Goal: Task Accomplishment & Management: Manage account settings

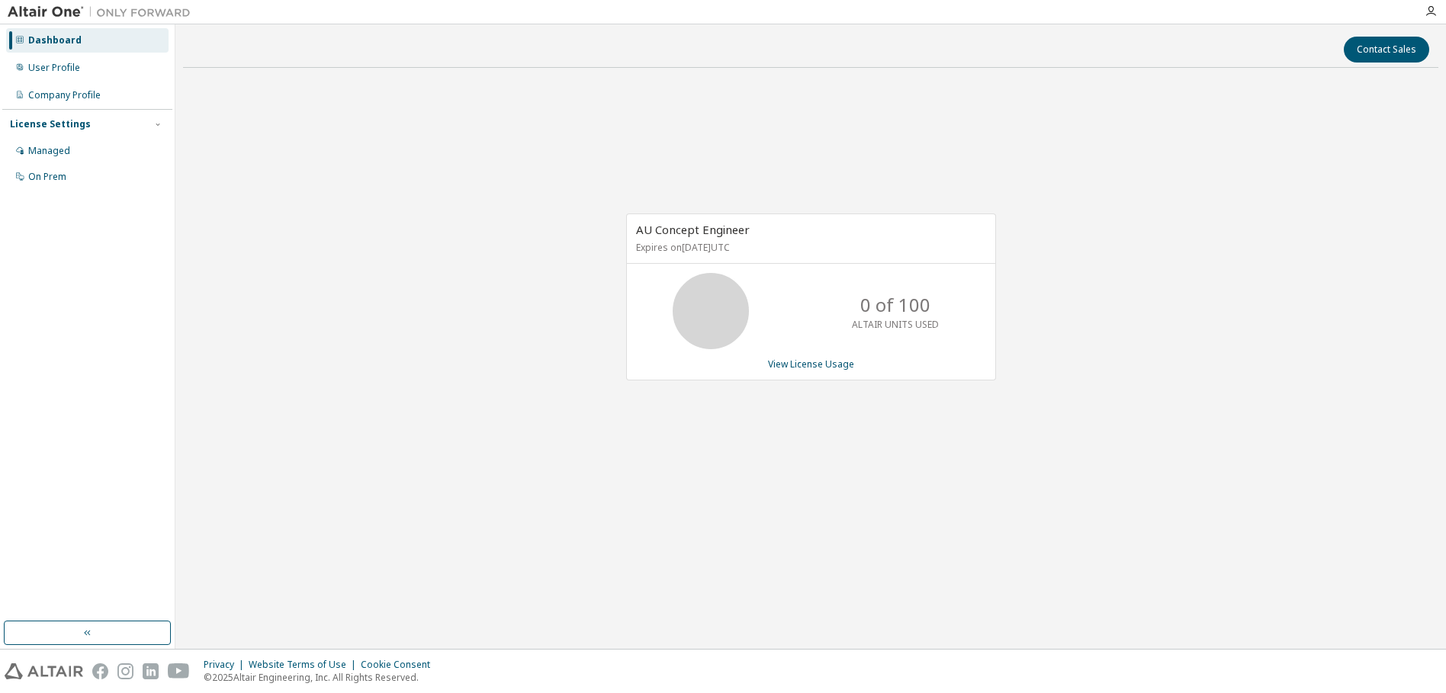
drag, startPoint x: 663, startPoint y: 241, endPoint x: 785, endPoint y: 243, distance: 122.1
click at [785, 243] on p "Expires on October 9, 2025 UTC" at bounding box center [809, 247] width 346 height 13
drag, startPoint x: 785, startPoint y: 243, endPoint x: 890, endPoint y: 317, distance: 129.1
click at [890, 317] on p "0 of 100" at bounding box center [895, 305] width 70 height 26
drag, startPoint x: 852, startPoint y: 314, endPoint x: 919, endPoint y: 306, distance: 67.6
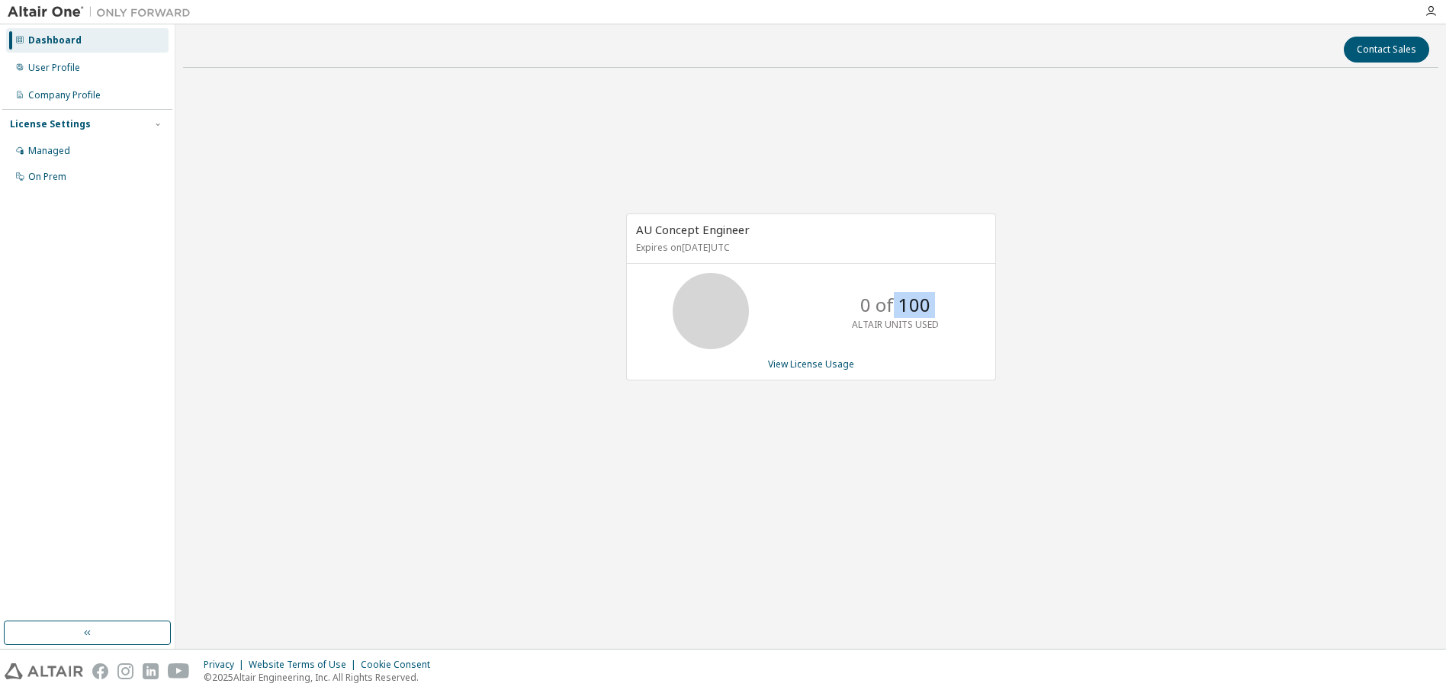
click at [919, 306] on div "0 of 100 ALTAIR UNITS USED" at bounding box center [896, 311] width 122 height 76
drag, startPoint x: 919, startPoint y: 306, endPoint x: 914, endPoint y: 343, distance: 37.0
click at [914, 343] on div "0 of 100 ALTAIR UNITS USED" at bounding box center [896, 311] width 122 height 76
click at [829, 370] on link "View License Usage" at bounding box center [811, 364] width 86 height 13
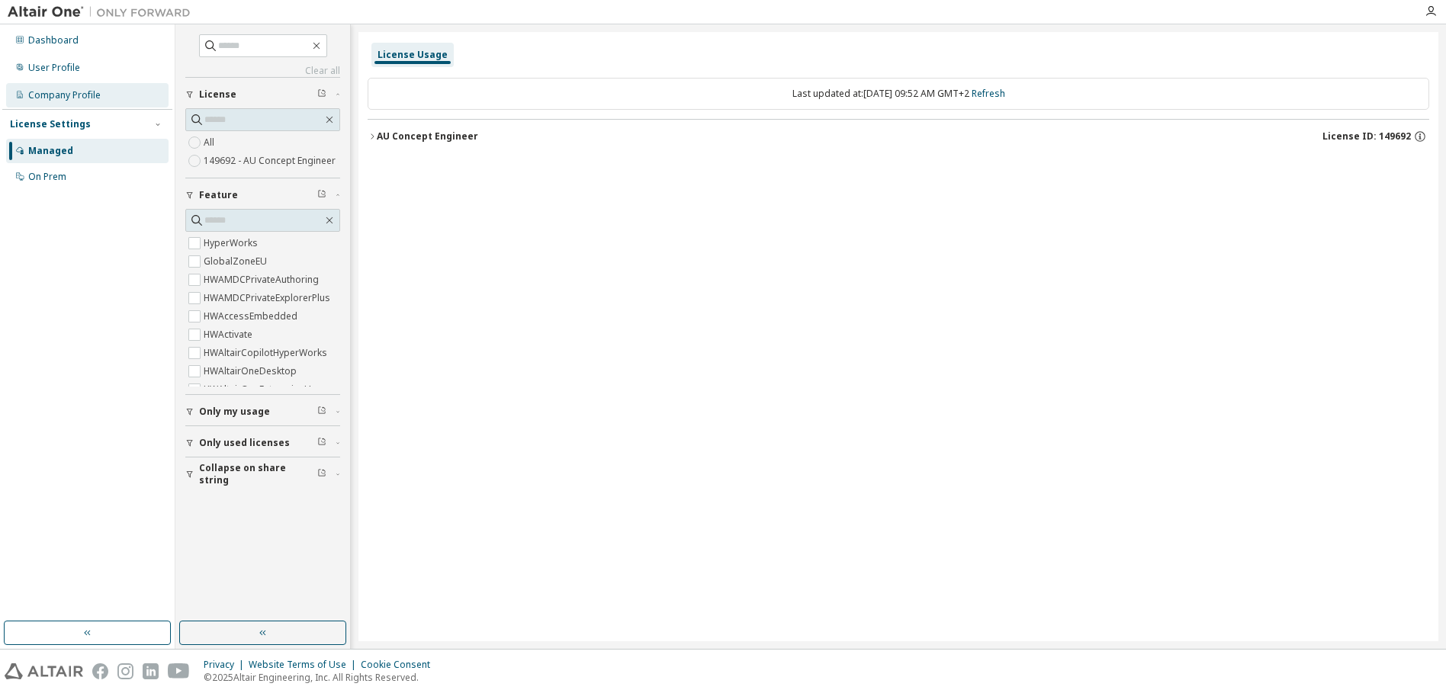
click at [73, 93] on div "Company Profile" at bounding box center [64, 95] width 72 height 12
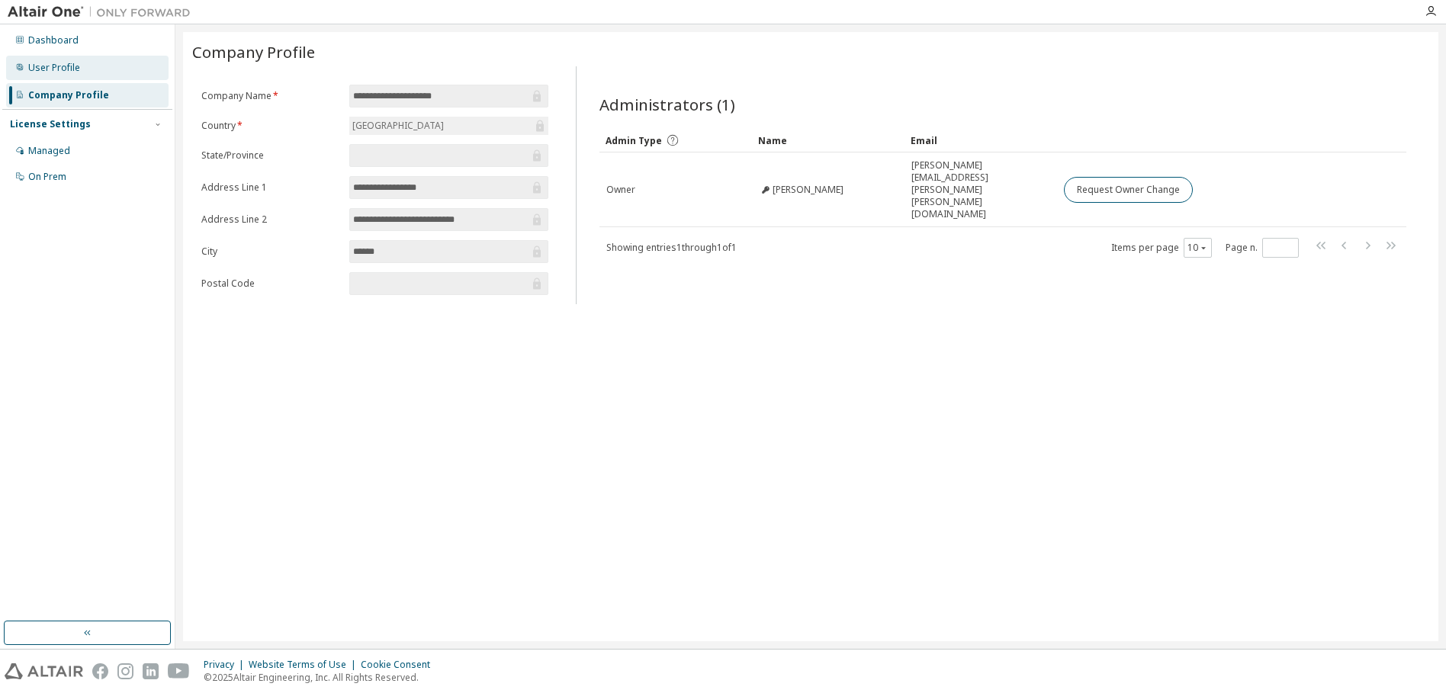
click at [74, 70] on div "User Profile" at bounding box center [54, 68] width 52 height 12
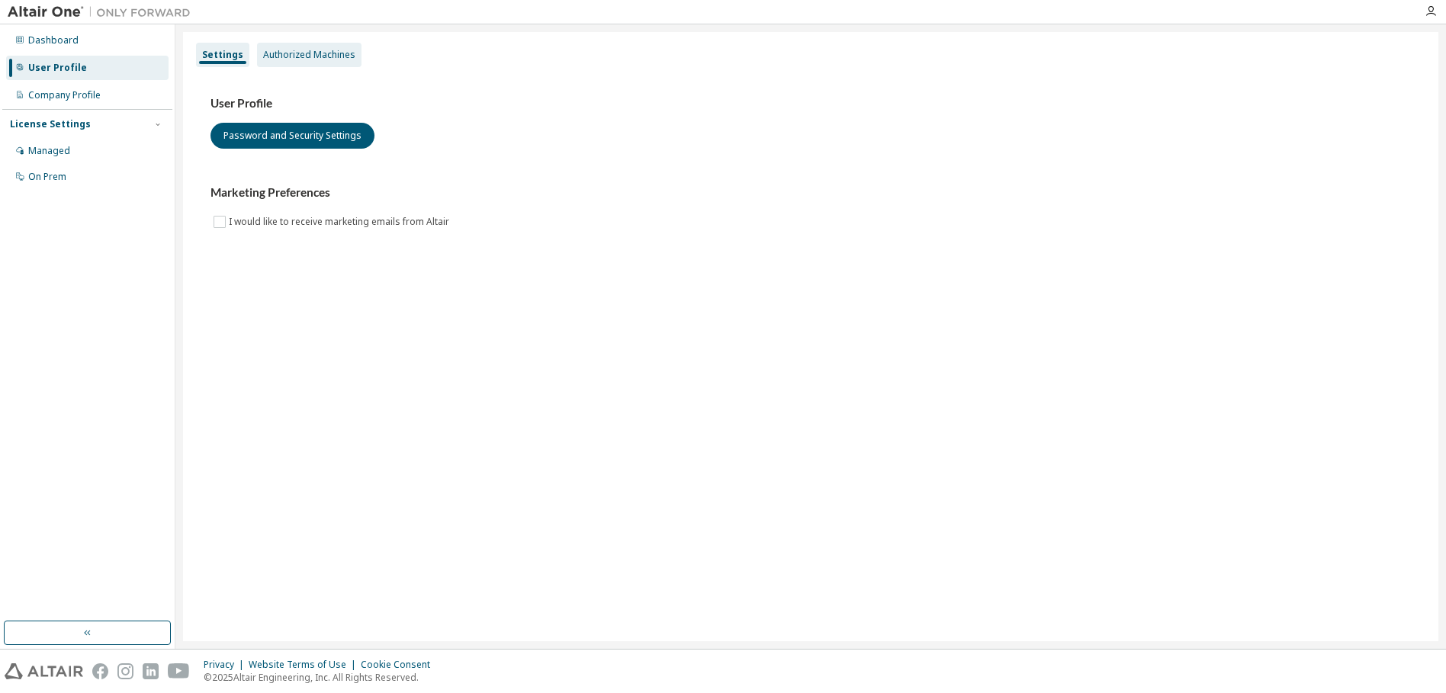
click at [263, 49] on div "Authorized Machines" at bounding box center [309, 55] width 92 height 12
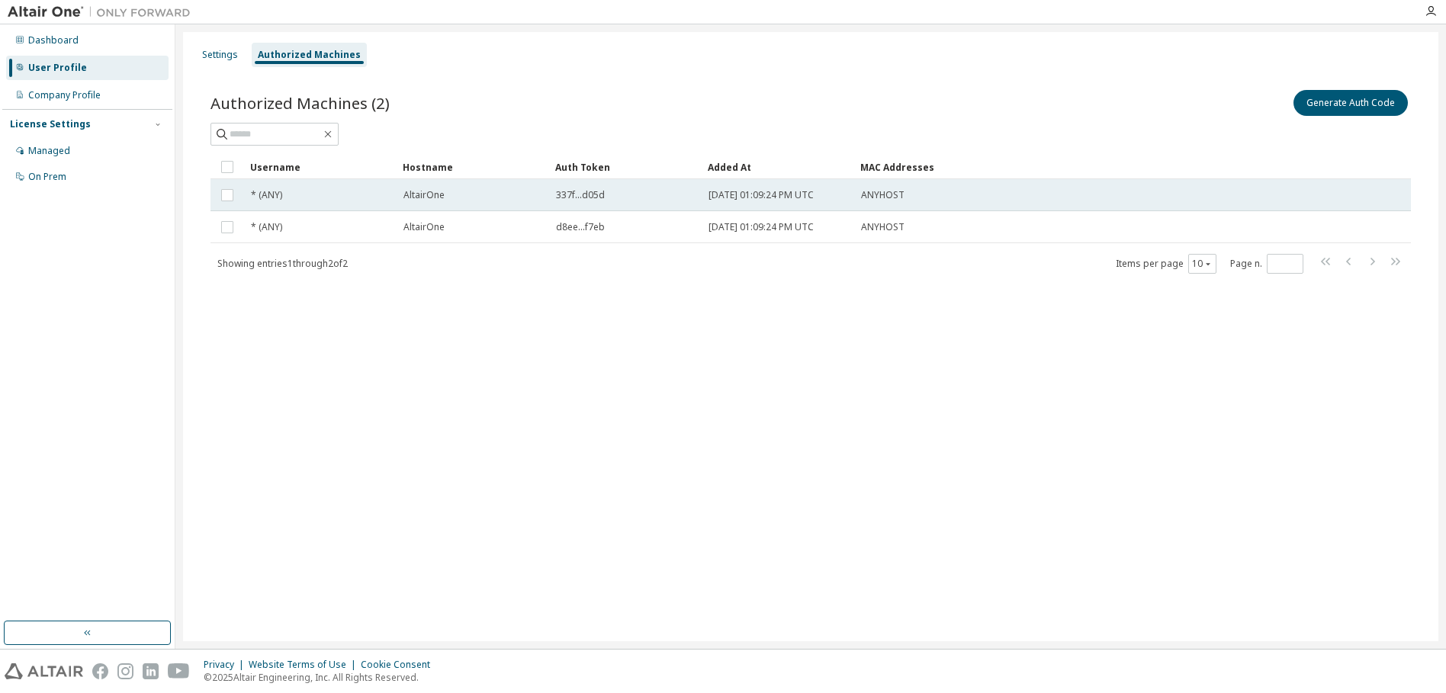
click at [434, 194] on span "AltairOne" at bounding box center [424, 195] width 41 height 12
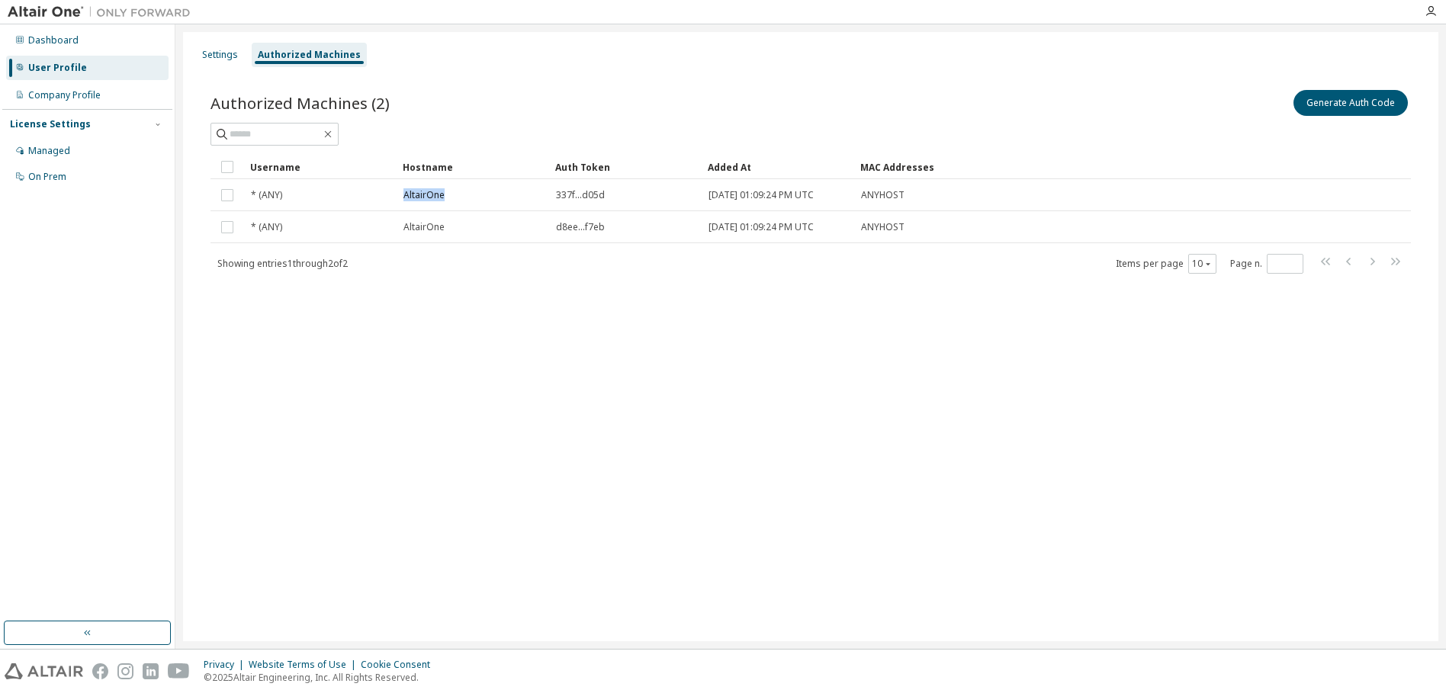
click at [434, 194] on span "AltairOne" at bounding box center [424, 195] width 41 height 12
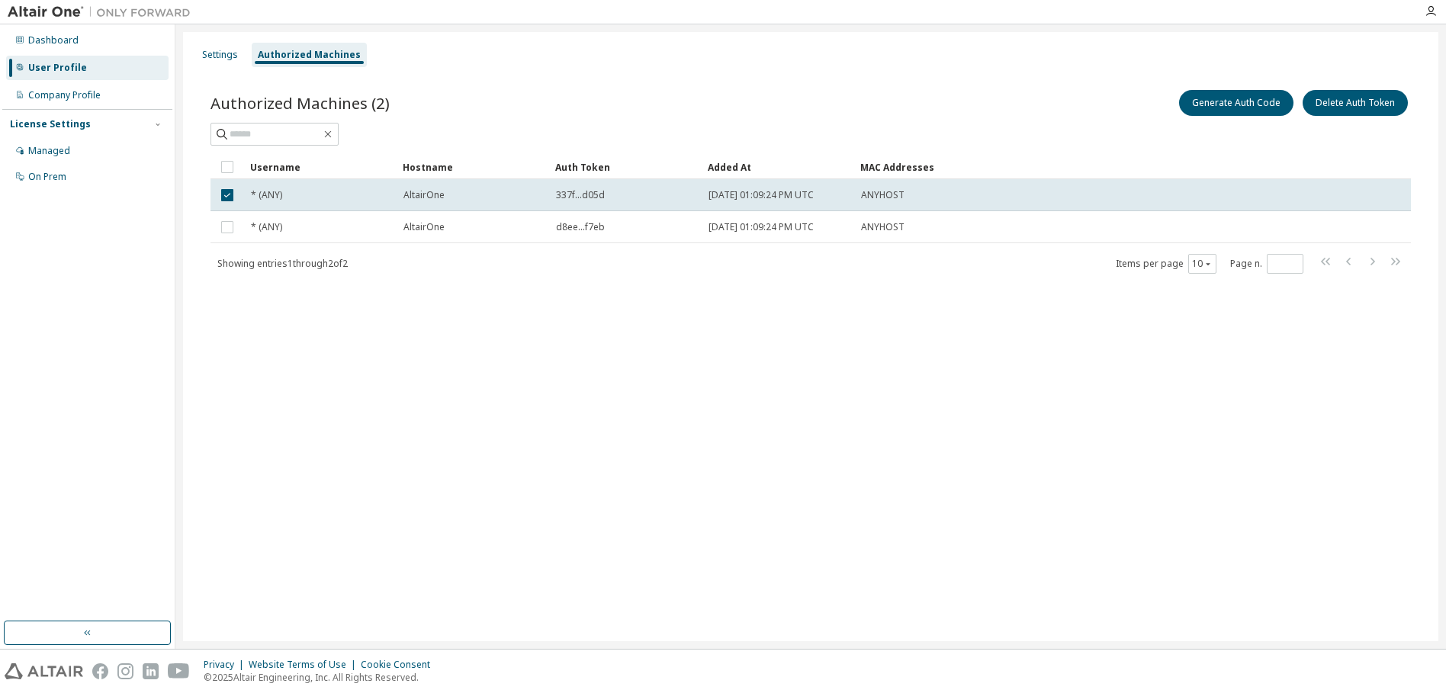
click at [434, 194] on span "AltairOne" at bounding box center [424, 195] width 41 height 12
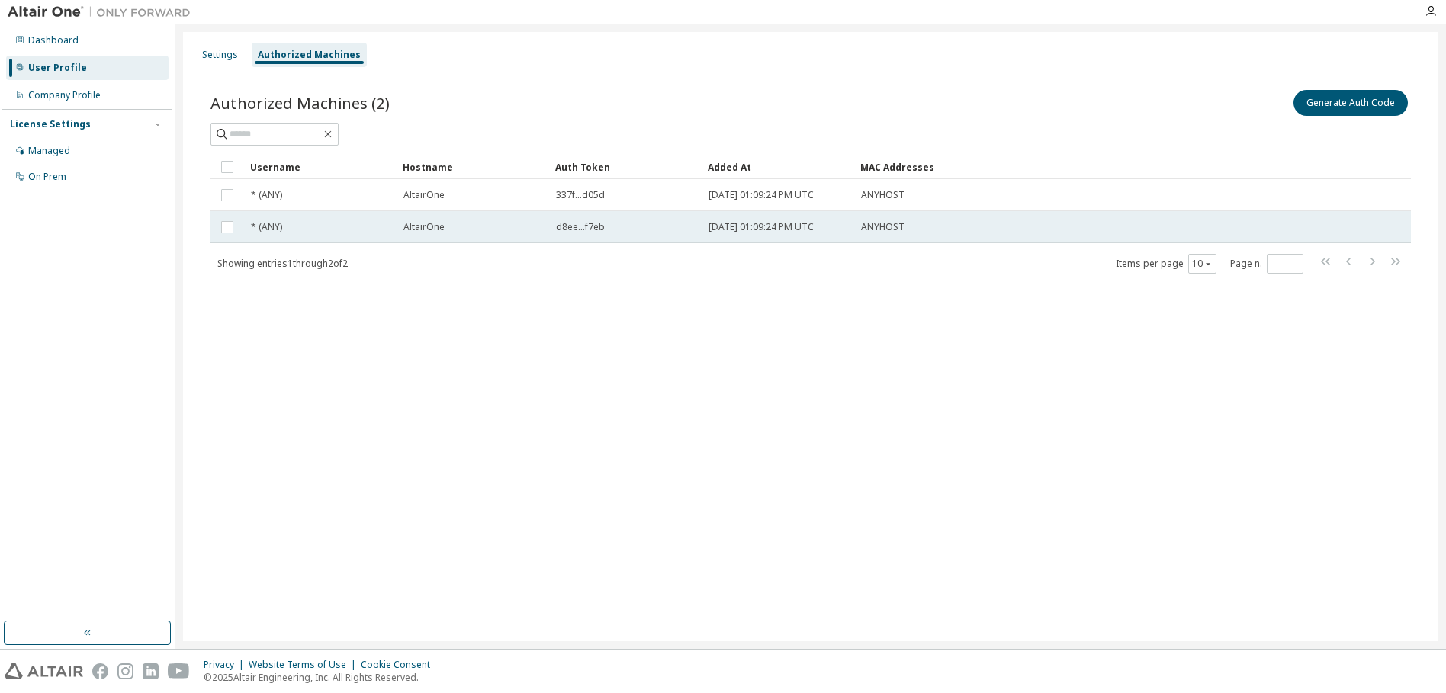
click at [426, 231] on span "AltairOne" at bounding box center [424, 227] width 41 height 12
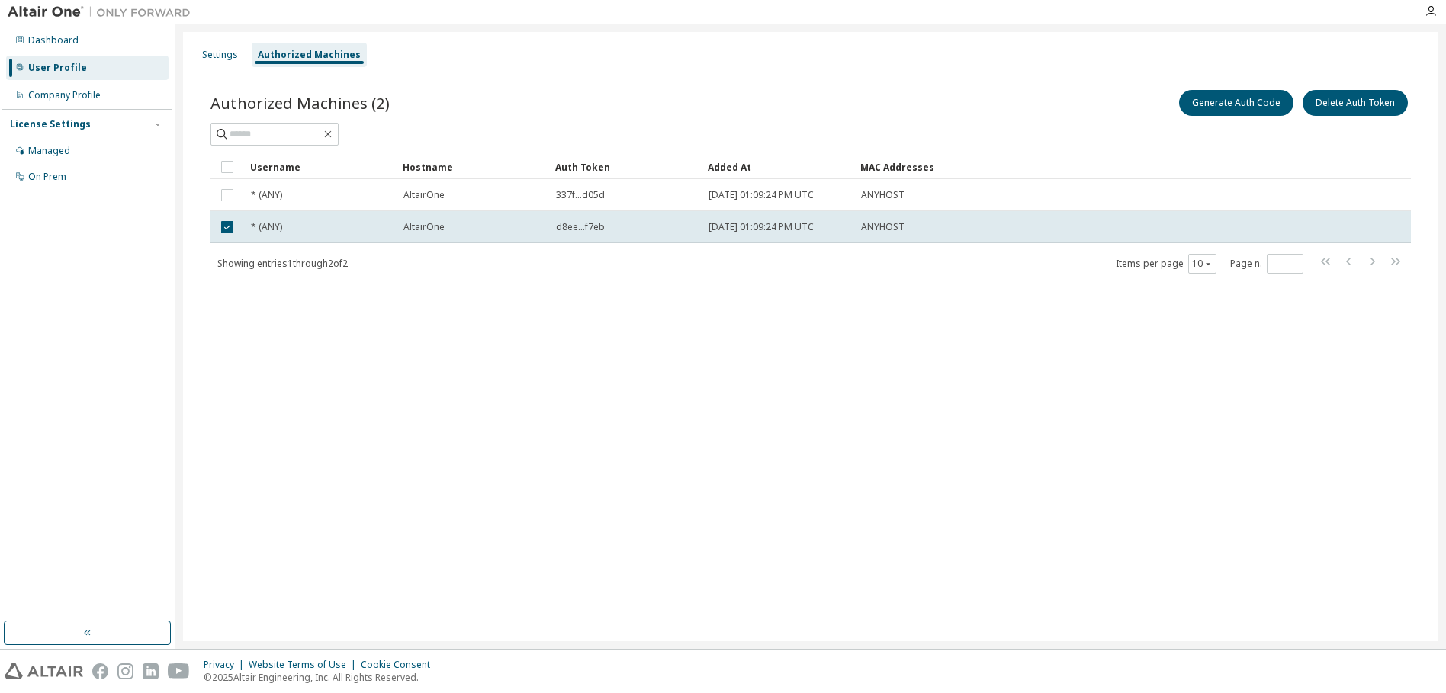
click at [426, 231] on span "AltairOne" at bounding box center [424, 227] width 41 height 12
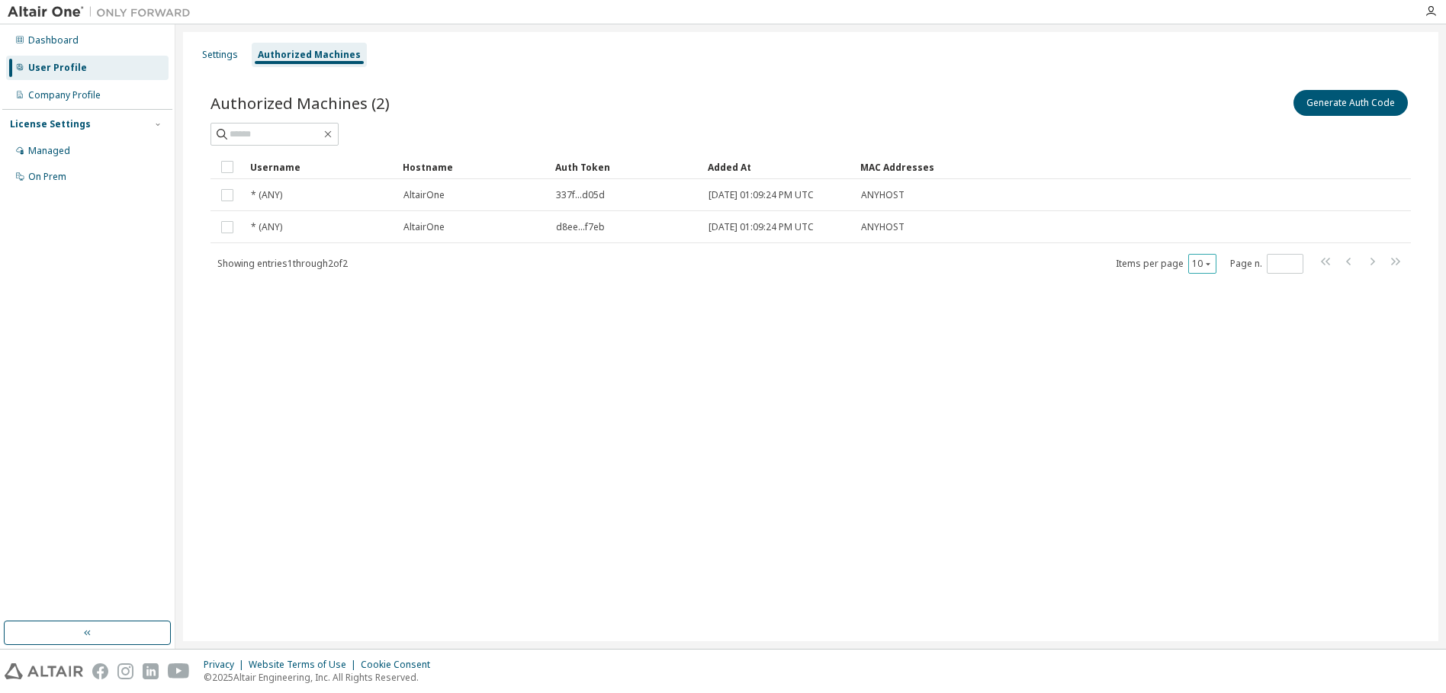
click at [1214, 265] on div "10" at bounding box center [1202, 264] width 28 height 20
click at [1192, 259] on button "10" at bounding box center [1202, 264] width 21 height 12
click at [1195, 352] on div "100" at bounding box center [1249, 358] width 122 height 18
click at [780, 114] on div "Authorized Machines (2) Generate Auth Code" at bounding box center [811, 103] width 1201 height 32
click at [104, 43] on div "Dashboard" at bounding box center [87, 40] width 162 height 24
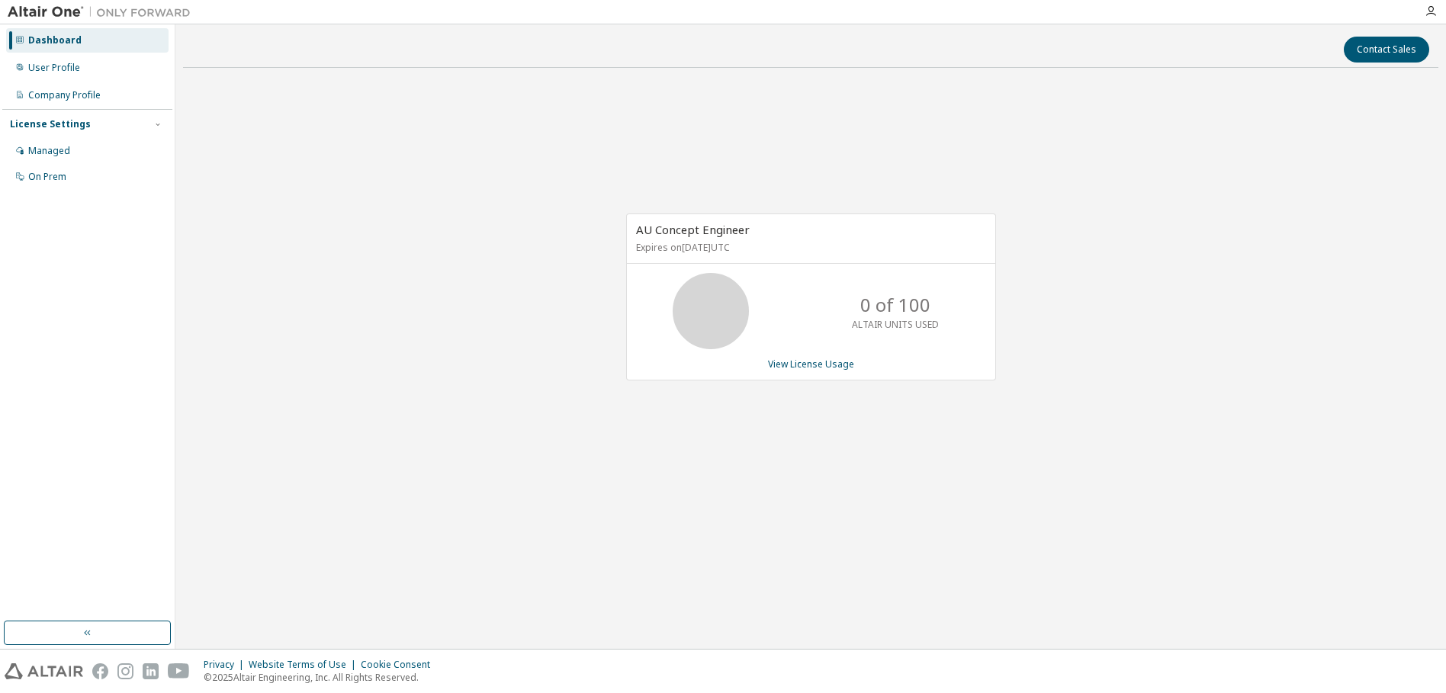
click at [651, 230] on span "AU Concept Engineer" at bounding box center [693, 229] width 114 height 15
click at [696, 238] on div "AU Concept Engineer Expires on October 9, 2025 UTC" at bounding box center [811, 239] width 368 height 50
drag, startPoint x: 723, startPoint y: 245, endPoint x: 786, endPoint y: 246, distance: 62.6
click at [786, 246] on p "Expires on October 9, 2025 UTC" at bounding box center [809, 247] width 346 height 13
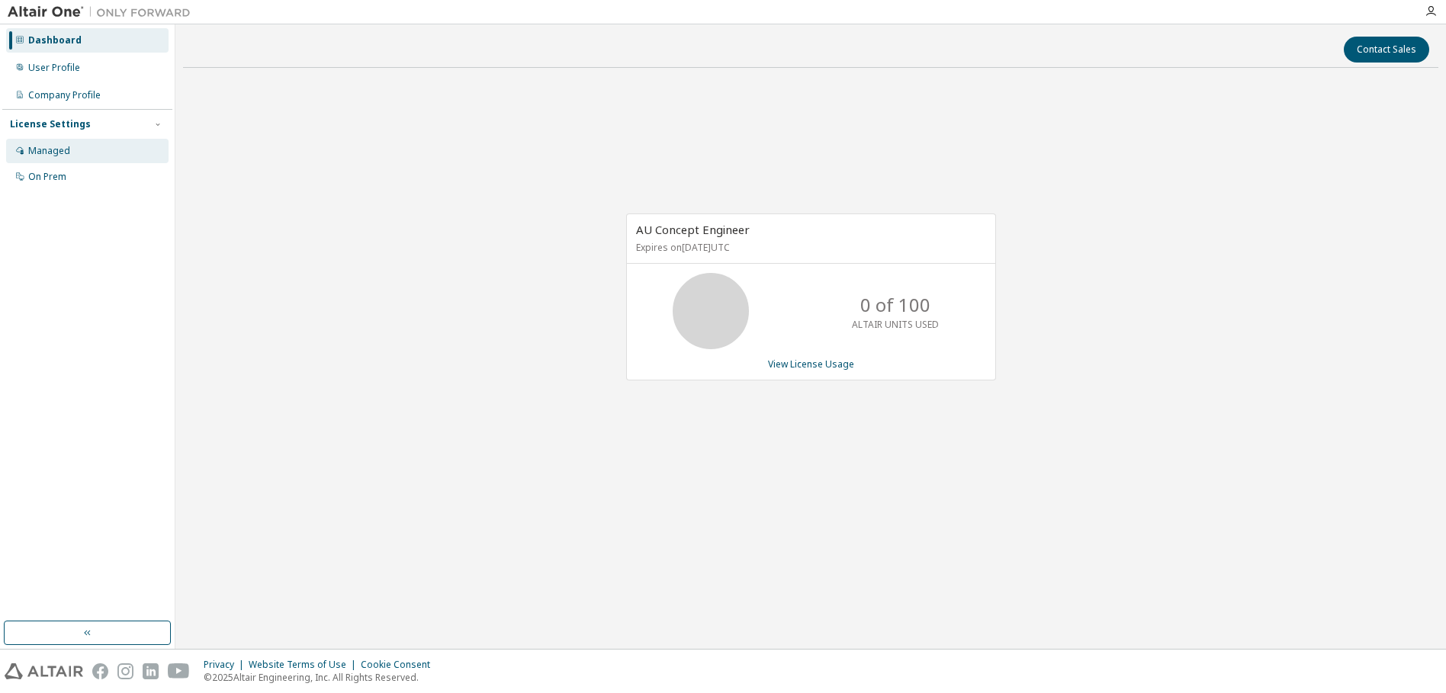
click at [55, 146] on div "Managed" at bounding box center [49, 151] width 42 height 12
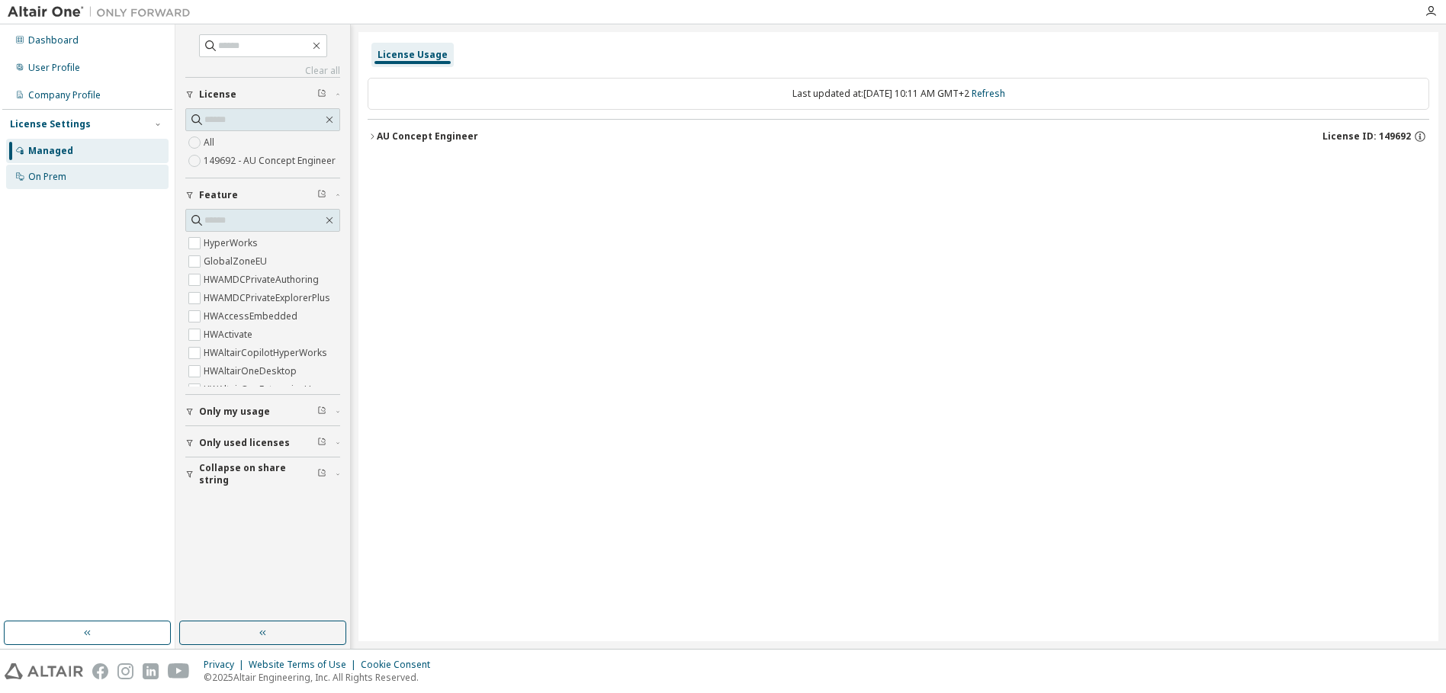
click at [47, 177] on div "On Prem" at bounding box center [47, 177] width 38 height 12
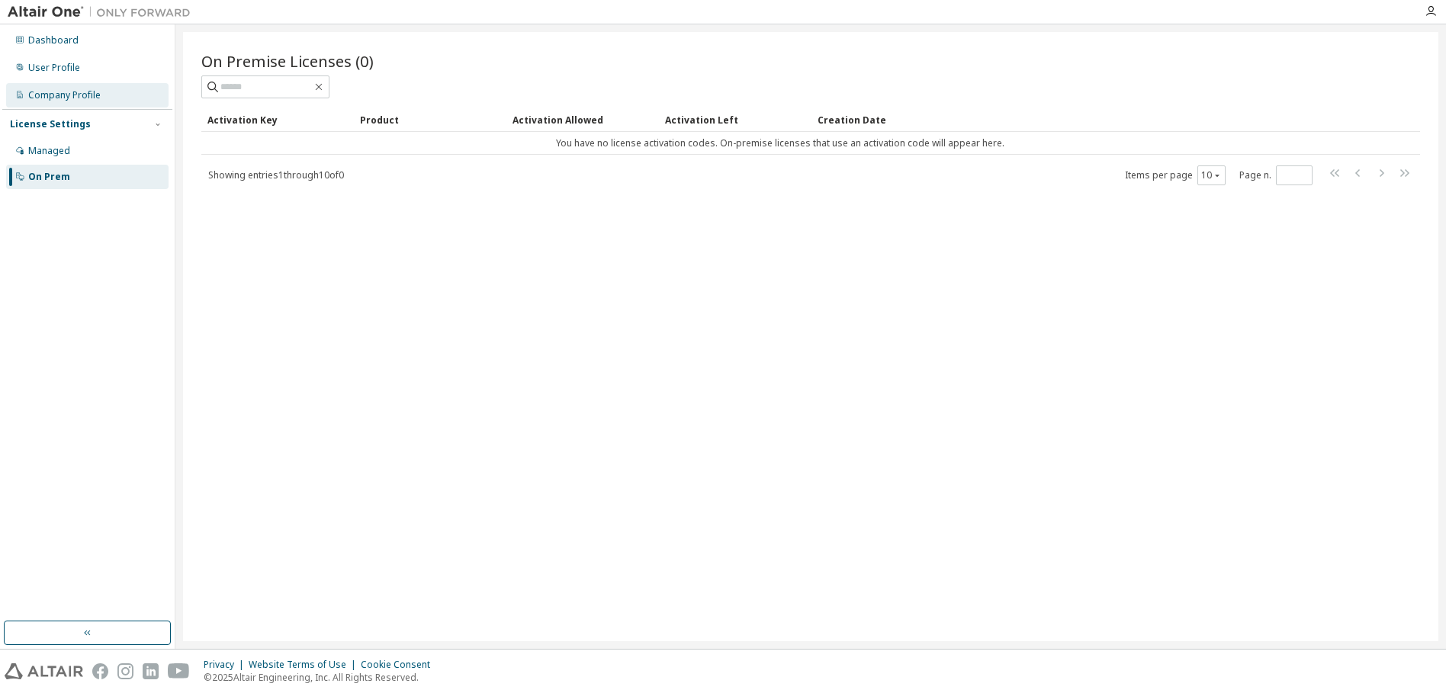
click at [66, 95] on div "Company Profile" at bounding box center [64, 95] width 72 height 12
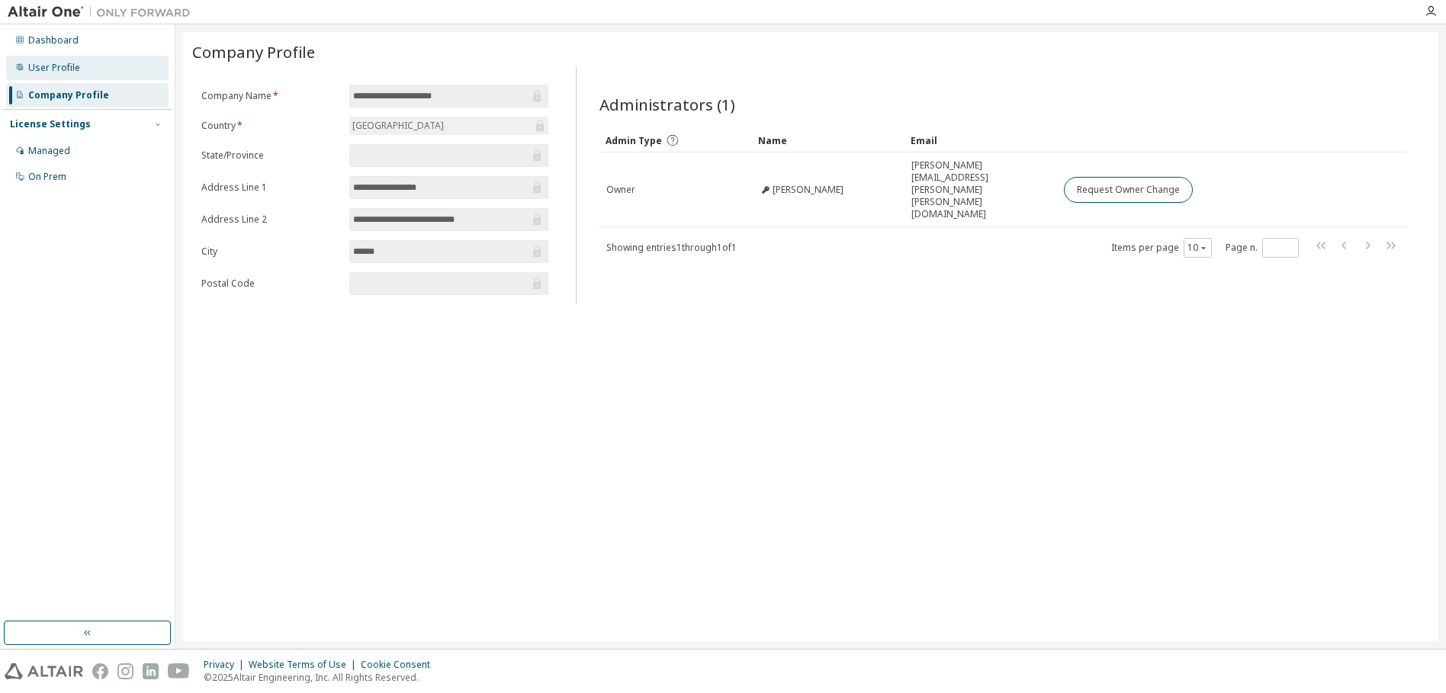
click at [77, 67] on div "User Profile" at bounding box center [54, 68] width 52 height 12
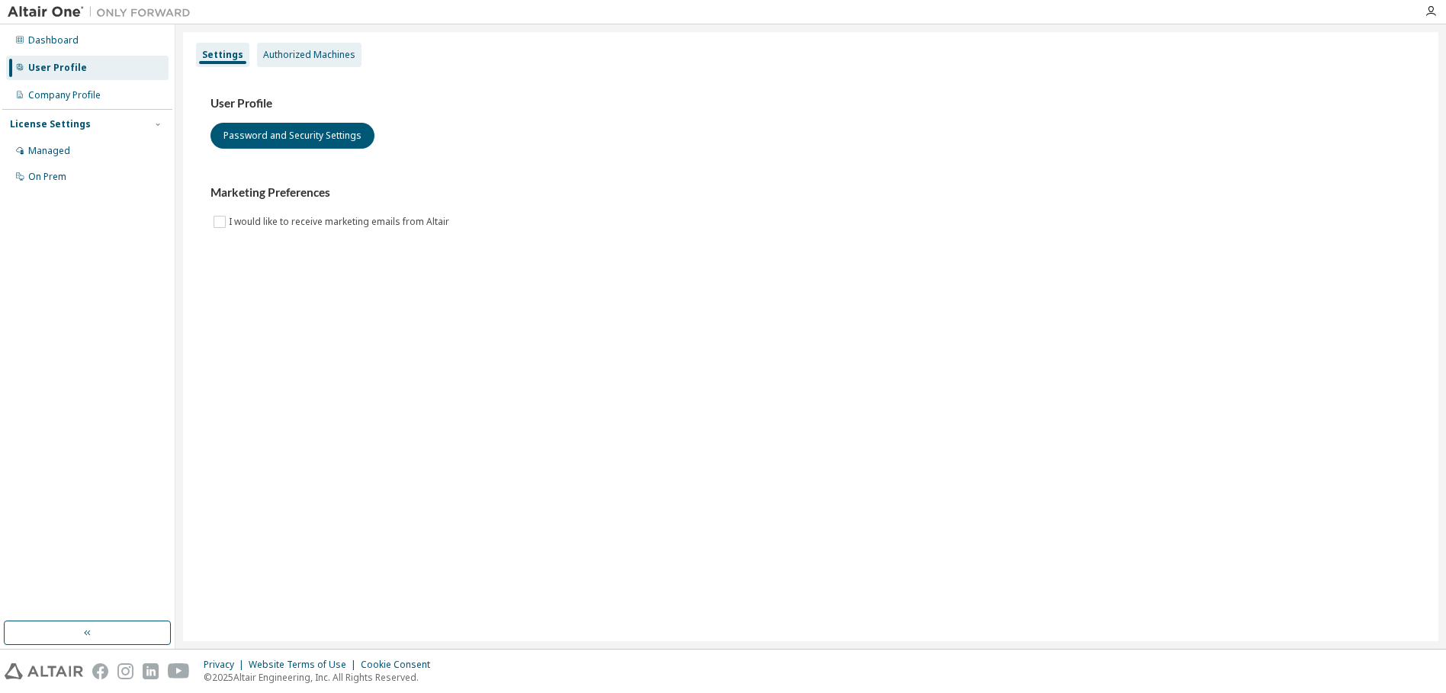
click at [288, 63] on div "Authorized Machines" at bounding box center [309, 55] width 105 height 24
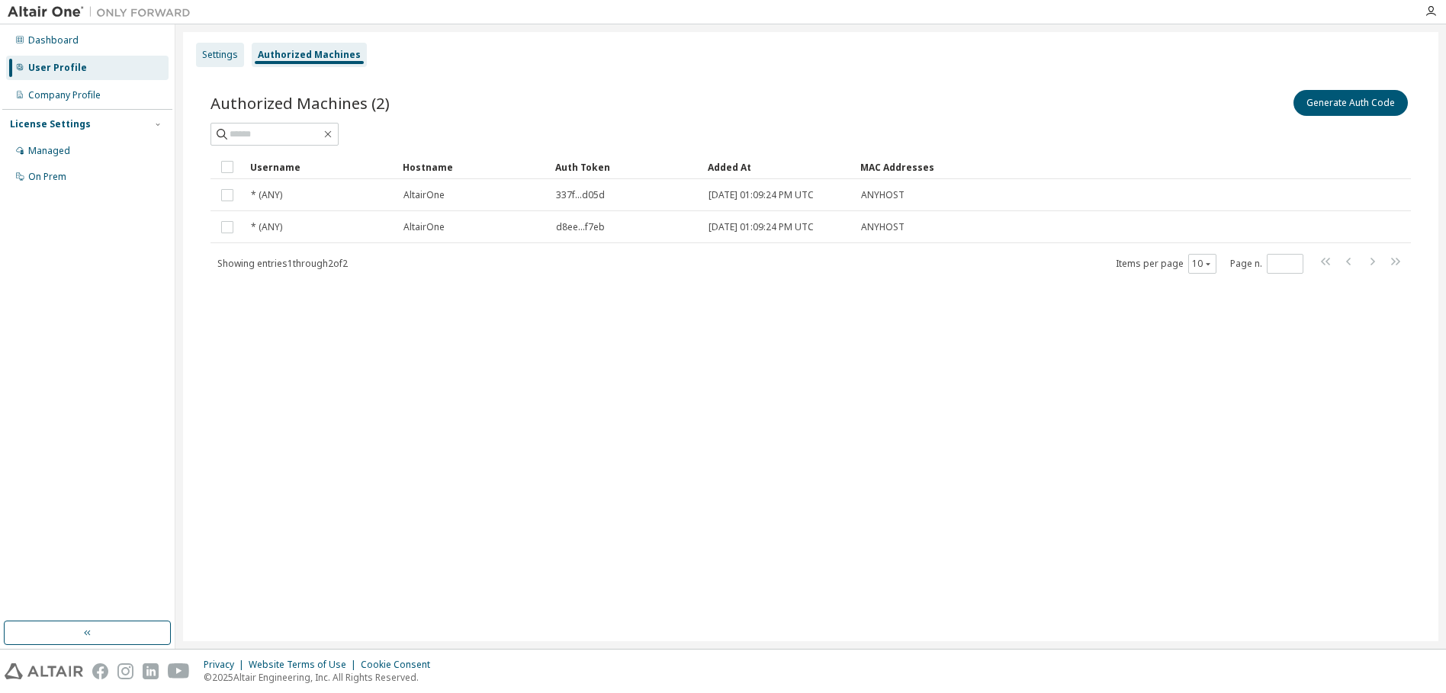
click at [221, 56] on div "Settings" at bounding box center [220, 55] width 36 height 12
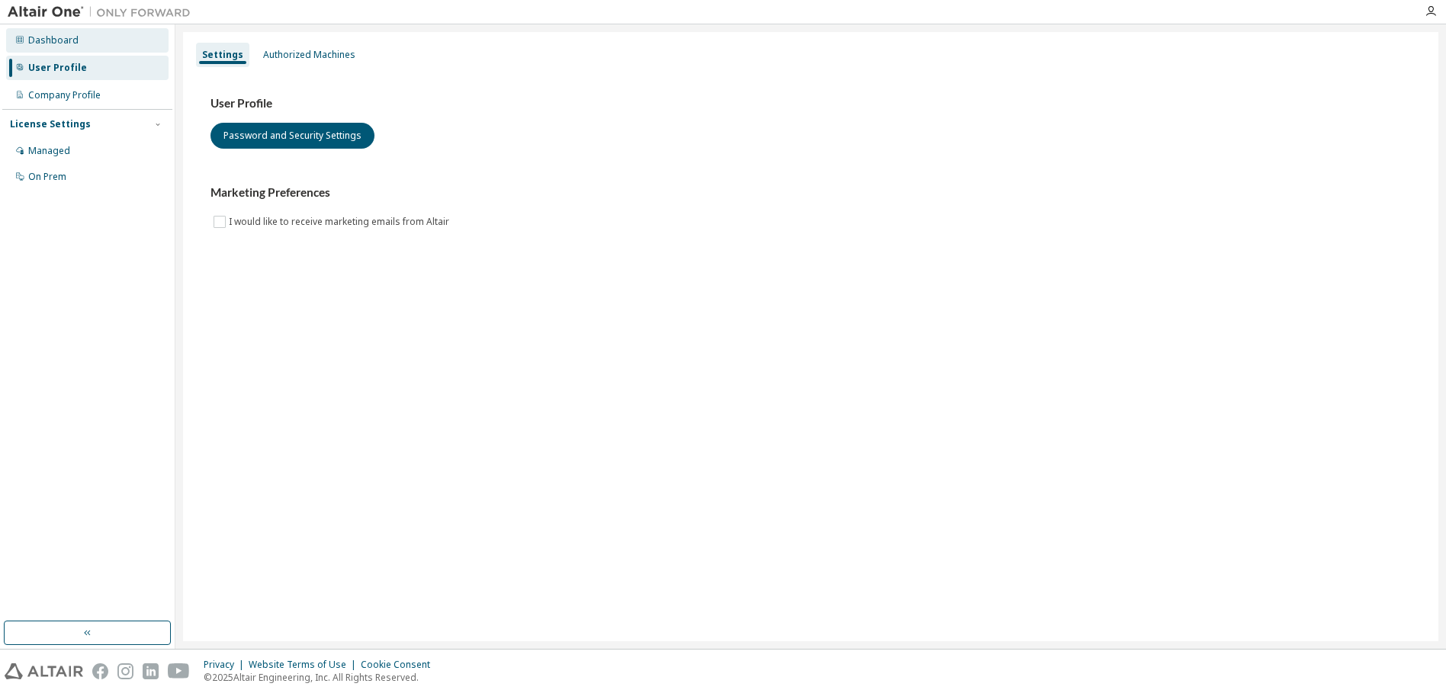
click at [94, 44] on div "Dashboard" at bounding box center [87, 40] width 162 height 24
